Goal: Task Accomplishment & Management: Use online tool/utility

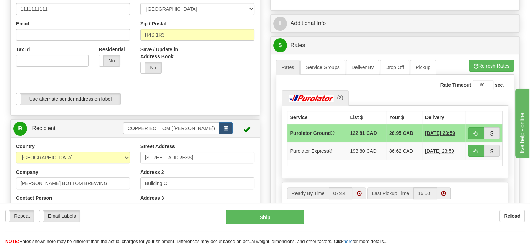
scroll to position [174, 0]
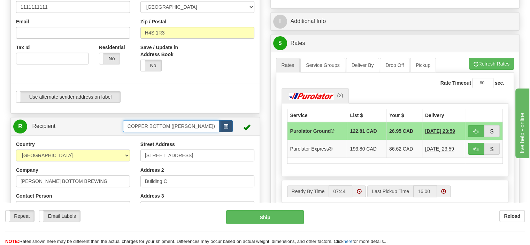
click at [163, 126] on input "COPPER BOTTOM ([PERSON_NAME])" at bounding box center [171, 126] width 96 height 12
type input "next 5"
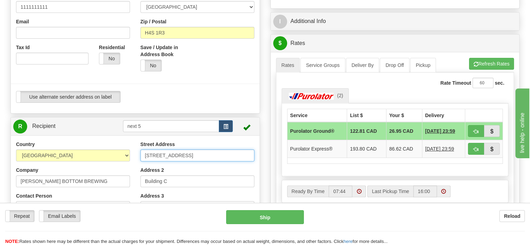
click at [152, 156] on div "Country [GEOGRAPHIC_DATA] [GEOGRAPHIC_DATA] [GEOGRAPHIC_DATA] [GEOGRAPHIC_DATA]…" at bounding box center [135, 234] width 249 height 198
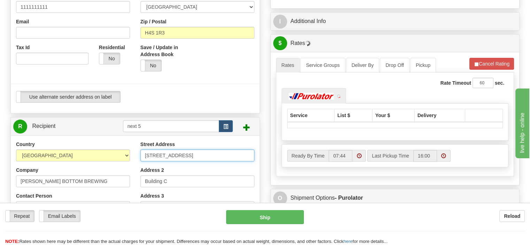
click at [152, 156] on input "[STREET_ADDRESS]" at bounding box center [197, 155] width 114 height 12
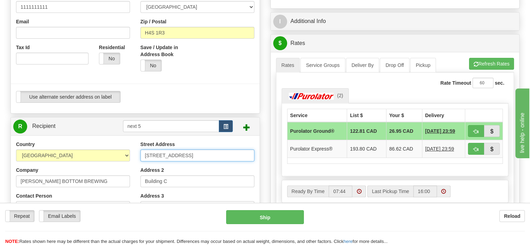
type input "[STREET_ADDRESS]"
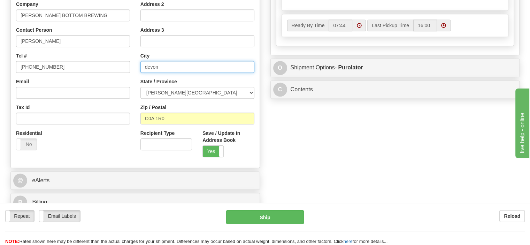
scroll to position [348, 0]
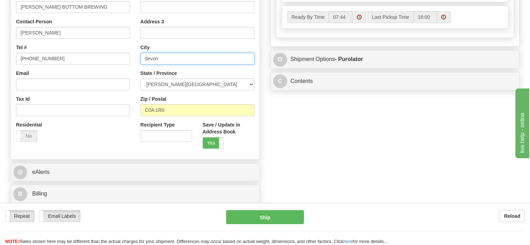
type input "devon"
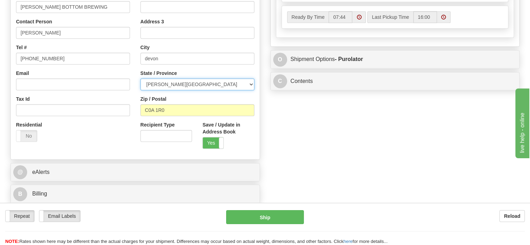
select select "AB"
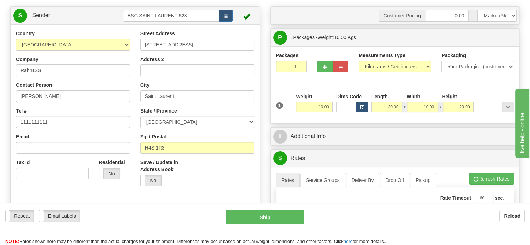
scroll to position [0, 0]
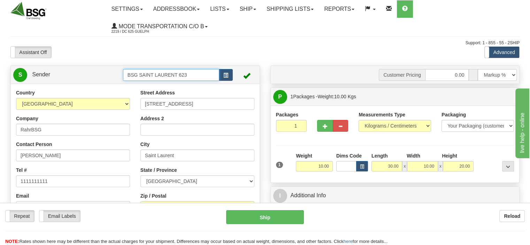
click at [149, 74] on input "BSG SAINT LAURENT 623" at bounding box center [171, 75] width 96 height 12
click at [138, 85] on div "BSG AIRDRIE - 624" at bounding box center [170, 86] width 90 height 8
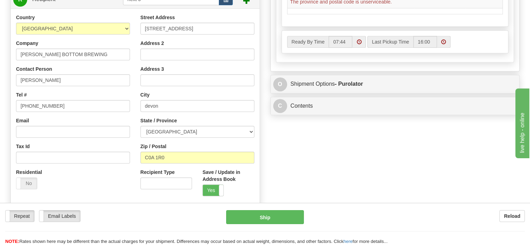
scroll to position [314, 0]
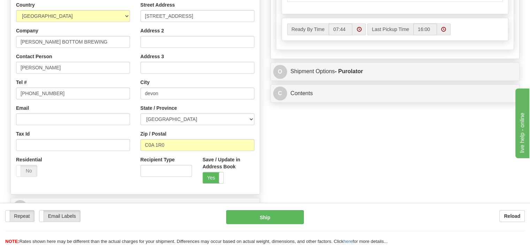
type input "BSG AIRDRIE - 624"
click at [155, 145] on input "C0A 1R0" at bounding box center [197, 145] width 114 height 12
type input "T9G 1G5"
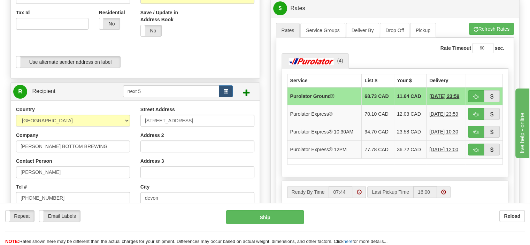
scroll to position [139, 0]
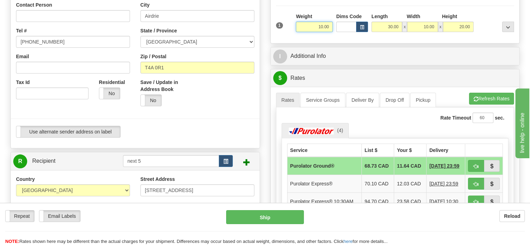
click at [316, 25] on input "10.00" at bounding box center [314, 27] width 37 height 10
type input "20.00"
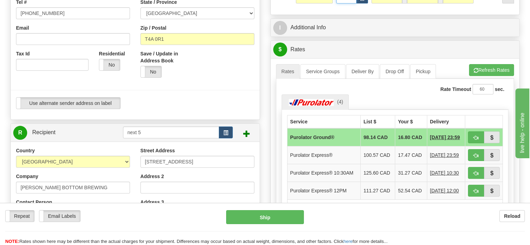
scroll to position [174, 0]
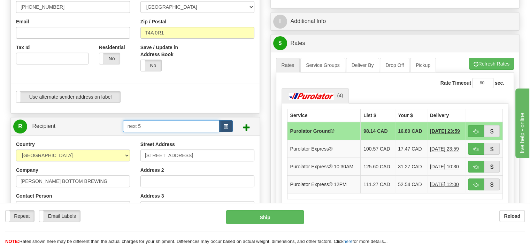
click at [137, 123] on input "next 5" at bounding box center [171, 126] width 96 height 12
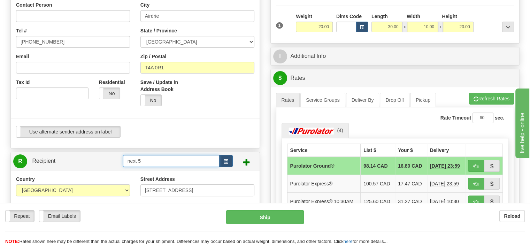
click at [129, 166] on input "next 5" at bounding box center [171, 161] width 96 height 12
click at [174, 169] on div "LAST SPIKE" at bounding box center [170, 172] width 90 height 8
type input "LAST SPIKE"
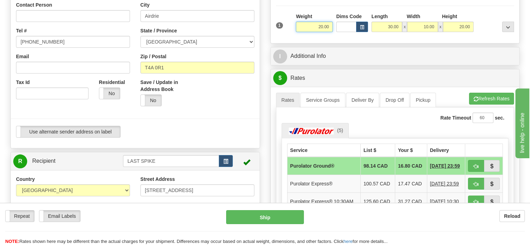
click at [321, 25] on input "20.00" at bounding box center [314, 27] width 37 height 10
type input "25.00"
type input "60.00"
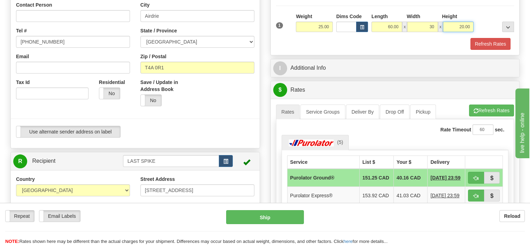
type input "30.00"
type input "25.00"
click at [500, 42] on button "Refresh Rates" at bounding box center [490, 44] width 40 height 12
